Goal: Transaction & Acquisition: Purchase product/service

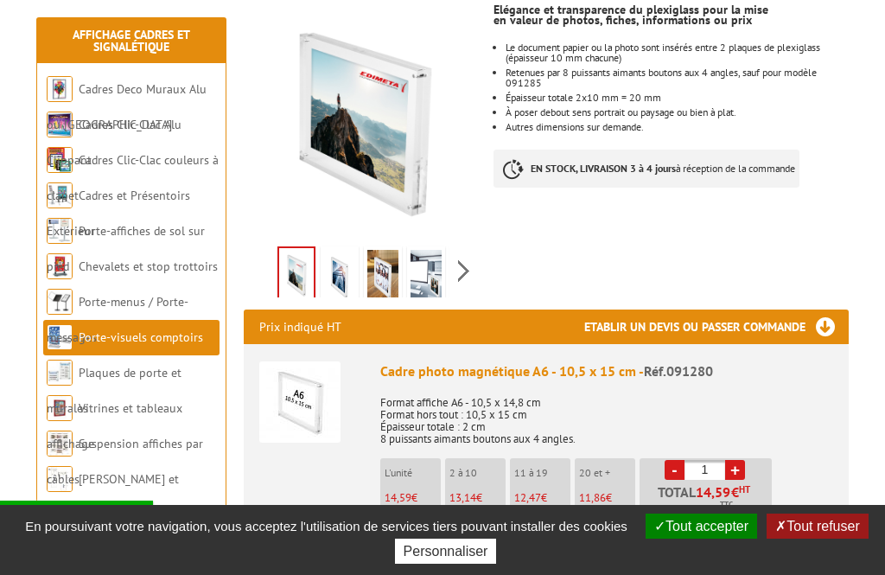
scroll to position [311, 0]
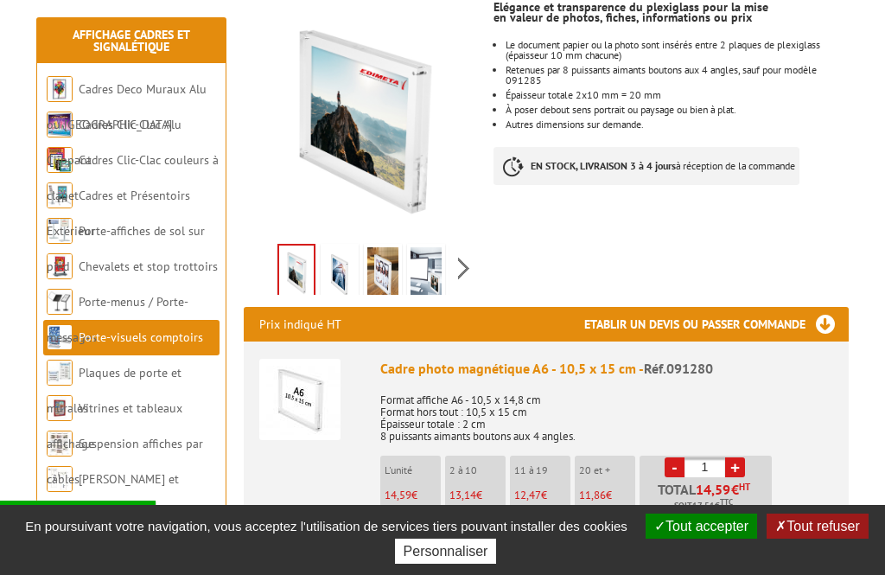
click at [741, 457] on link "+" at bounding box center [735, 467] width 20 height 20
click at [749, 455] on li "- 2 + Total 26,28 € HT Soit 31,54 € TTC" at bounding box center [706, 483] width 132 height 57
click at [742, 457] on link "+" at bounding box center [735, 467] width 20 height 20
click at [744, 457] on link "+" at bounding box center [735, 467] width 20 height 20
click at [742, 457] on link "+" at bounding box center [735, 467] width 20 height 20
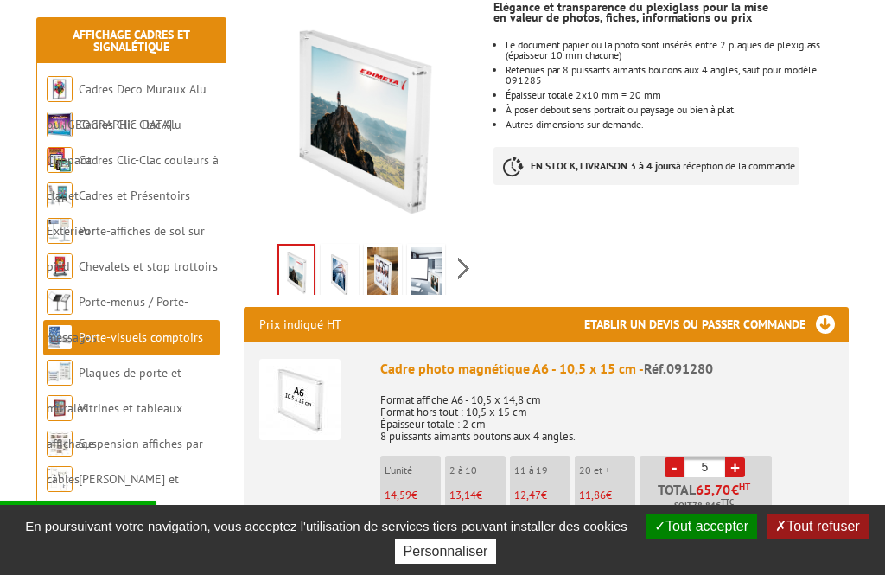
click at [748, 455] on li "- 5 + Total 65,70 € HT Soit 78,84 € TTC" at bounding box center [706, 483] width 132 height 57
click at [741, 457] on link "+" at bounding box center [735, 467] width 20 height 20
click at [684, 457] on input "6" at bounding box center [704, 467] width 41 height 20
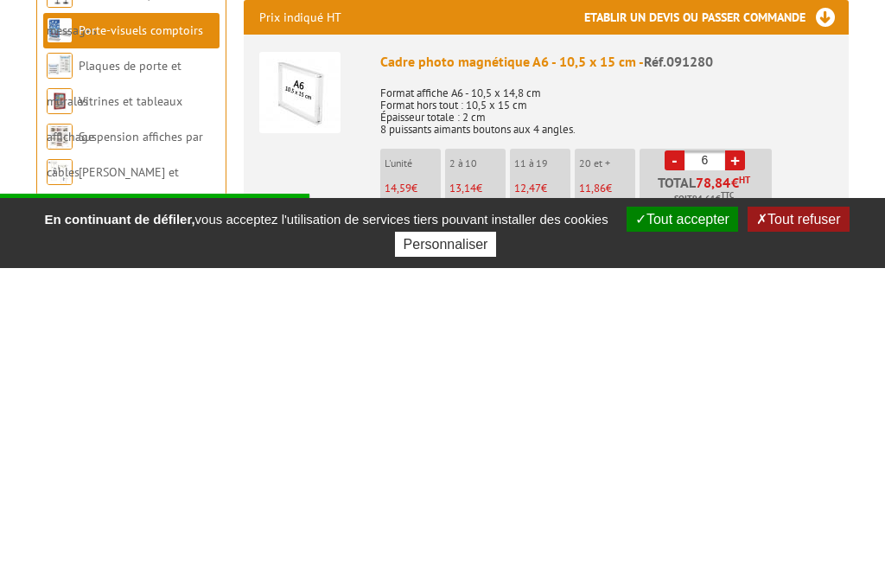
click at [678, 457] on link "-" at bounding box center [675, 467] width 20 height 20
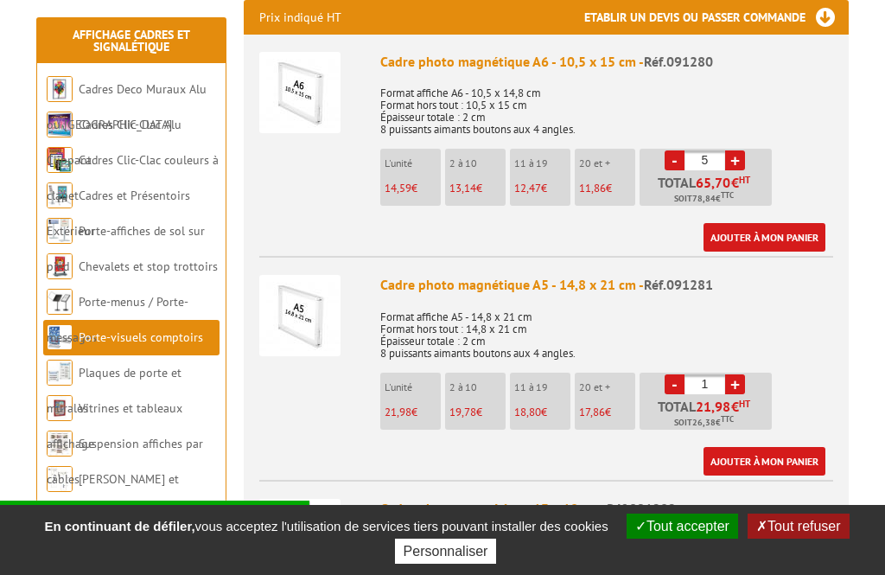
click at [679, 150] on link "-" at bounding box center [675, 160] width 20 height 20
click at [683, 150] on link "-" at bounding box center [675, 160] width 20 height 20
click at [675, 150] on link "-" at bounding box center [675, 160] width 20 height 20
click at [676, 150] on link "-" at bounding box center [675, 160] width 20 height 20
type input "1"
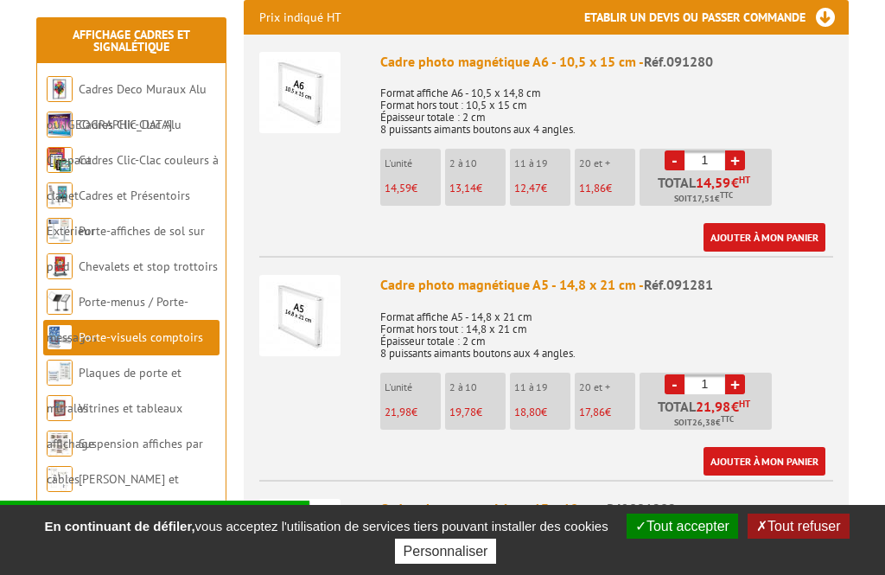
click at [680, 150] on link "-" at bounding box center [675, 160] width 20 height 20
click at [672, 150] on link "-" at bounding box center [675, 160] width 20 height 20
click at [687, 150] on input "1" at bounding box center [704, 160] width 41 height 20
click at [800, 142] on div "Cadre photo magnétique A6 - 10,5 x 15 cm - Réf.091280 Format affiche A6 - 10,5 …" at bounding box center [606, 152] width 453 height 201
click at [675, 150] on link "-" at bounding box center [675, 160] width 20 height 20
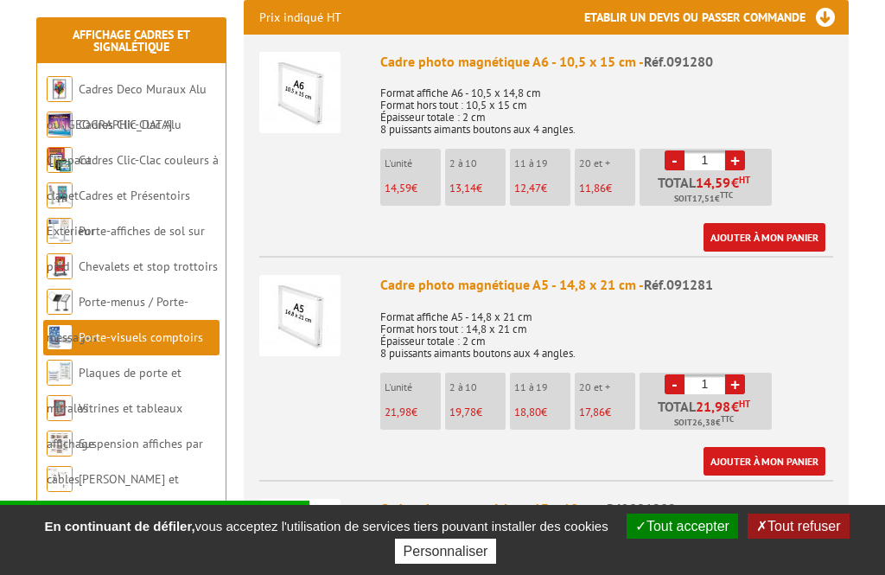
click at [674, 150] on link "-" at bounding box center [675, 160] width 20 height 20
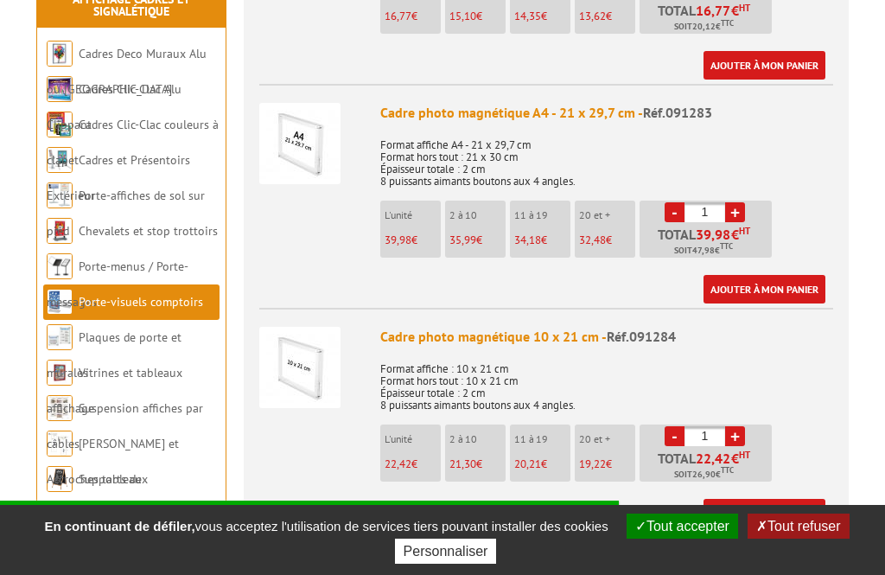
scroll to position [1237, 0]
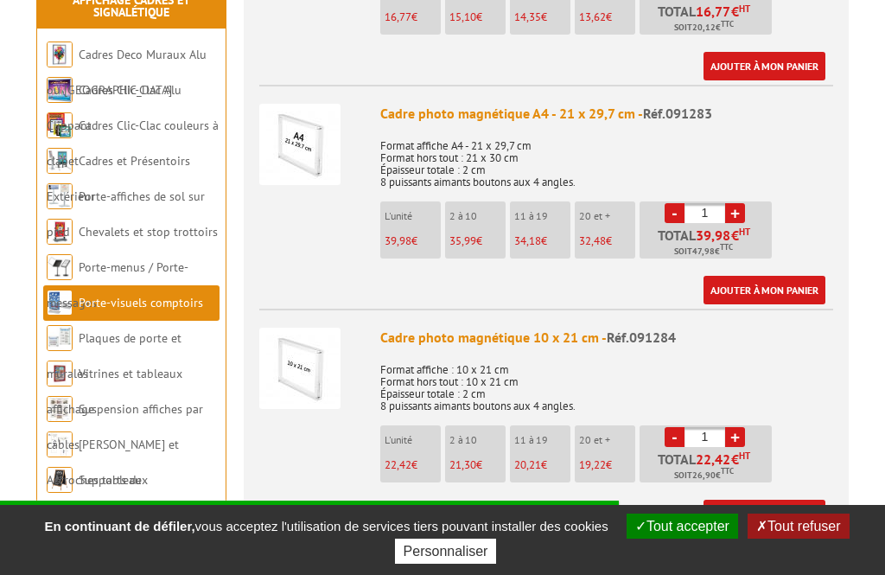
click at [742, 203] on link "+" at bounding box center [735, 213] width 20 height 20
click at [738, 203] on link "+" at bounding box center [735, 213] width 20 height 20
click at [741, 203] on link "+" at bounding box center [735, 213] width 20 height 20
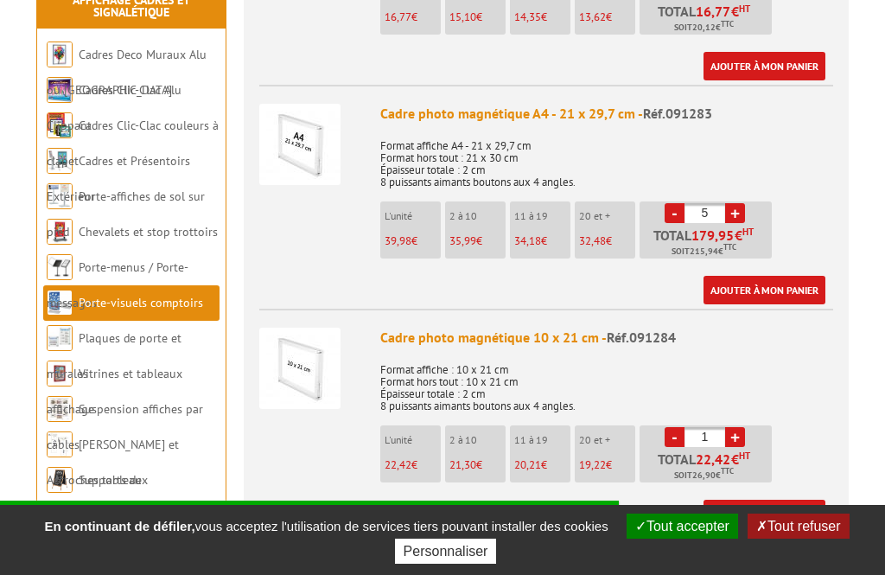
type input "6"
click at [766, 276] on link "Ajouter à mon panier" at bounding box center [764, 290] width 122 height 29
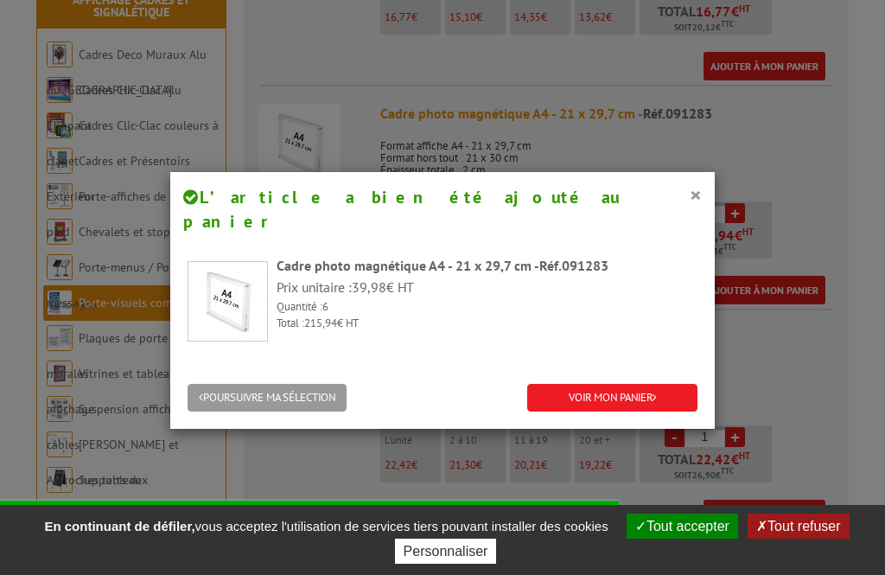
click at [698, 194] on button "×" at bounding box center [696, 194] width 12 height 22
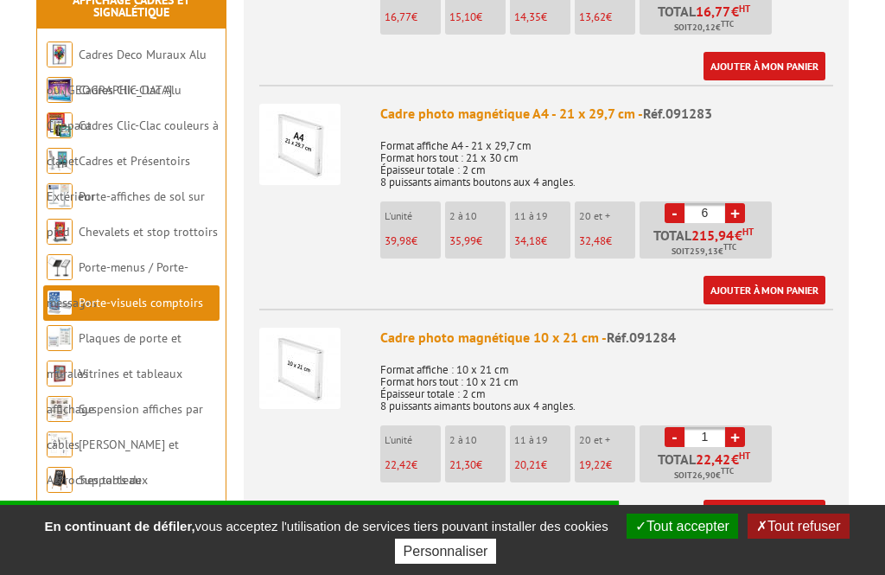
click at [519, 135] on p "Format affiche A4 - 21 x 29,7 cm Format hors tout : 21 x 30 cm Épaisseur totale…" at bounding box center [606, 158] width 453 height 60
click at [330, 123] on img at bounding box center [299, 144] width 81 height 81
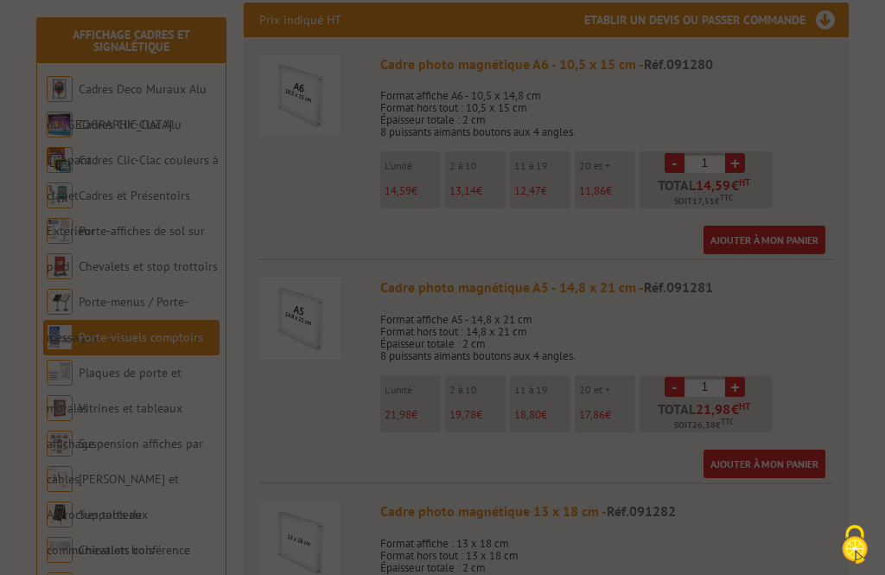
scroll to position [612, 0]
